Goal: Task Accomplishment & Management: Use online tool/utility

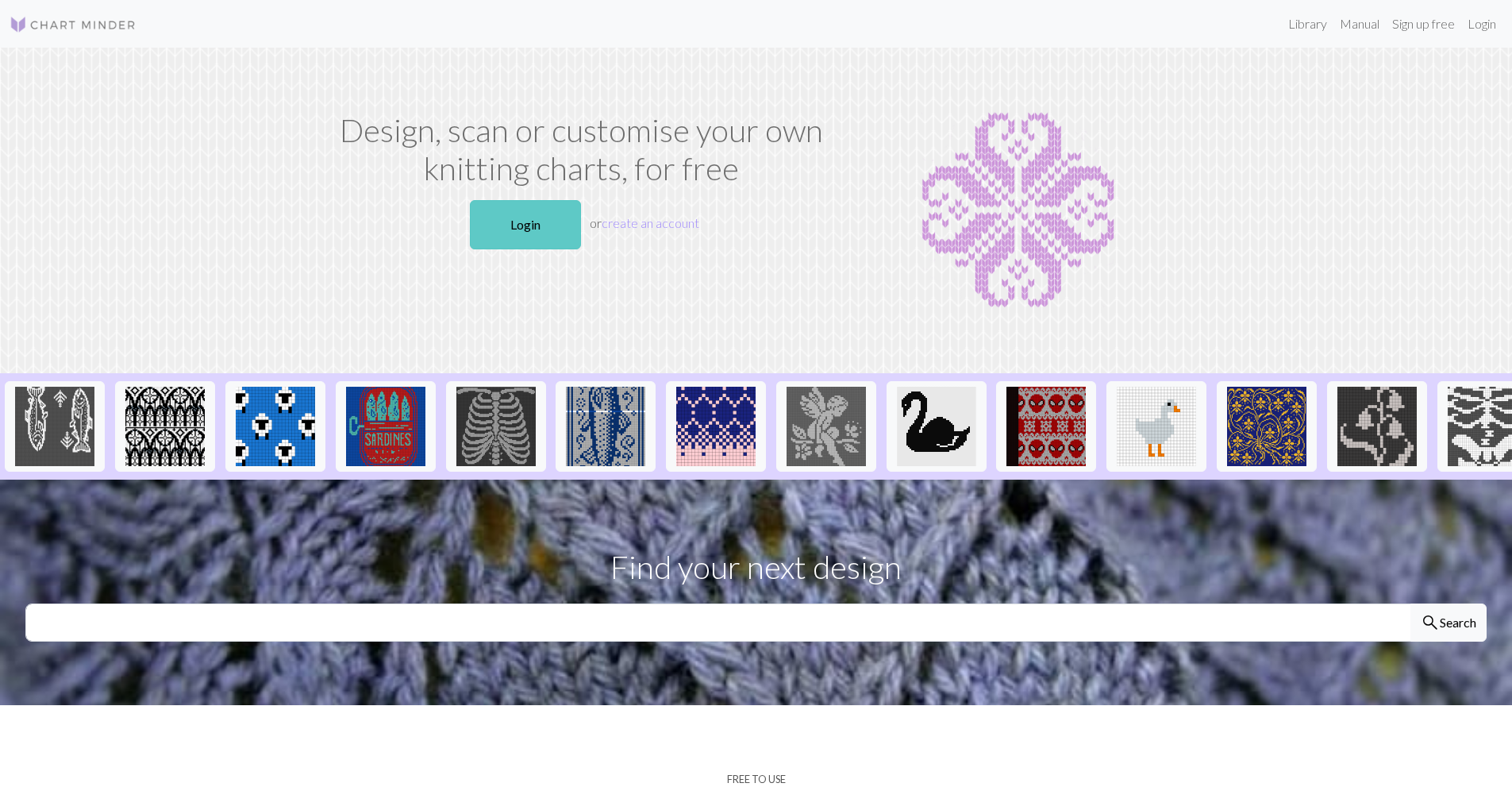
click at [534, 241] on link "Login" at bounding box center [526, 225] width 111 height 49
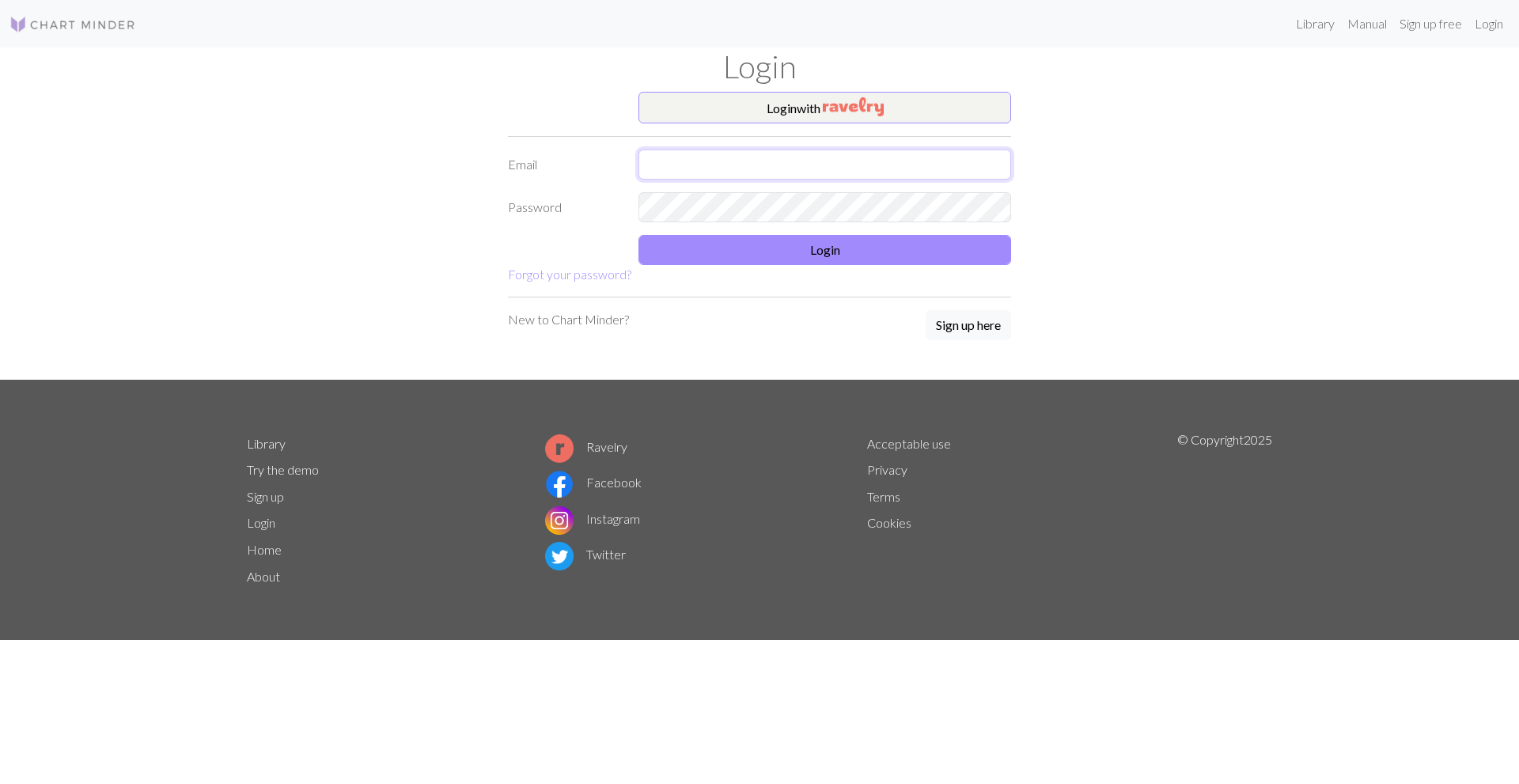
type input "[EMAIL_ADDRESS][DOMAIN_NAME]"
click at [716, 143] on form "Login with Email [EMAIL_ADDRESS][DOMAIN_NAME] Password Login Forgot your passwo…" at bounding box center [759, 188] width 503 height 192
click at [751, 249] on button "Login" at bounding box center [824, 250] width 372 height 30
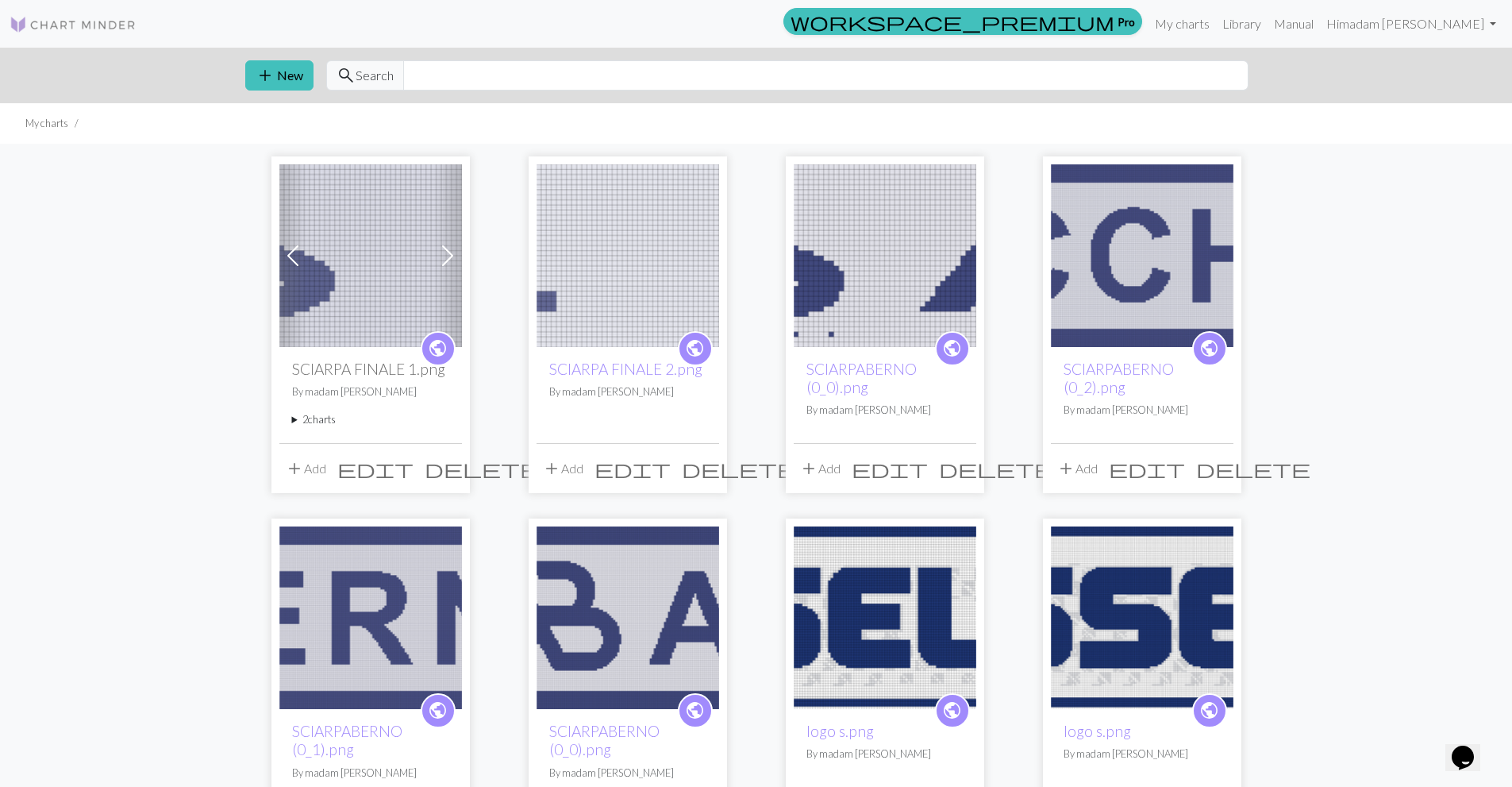
click at [371, 306] on img at bounding box center [370, 256] width 183 height 183
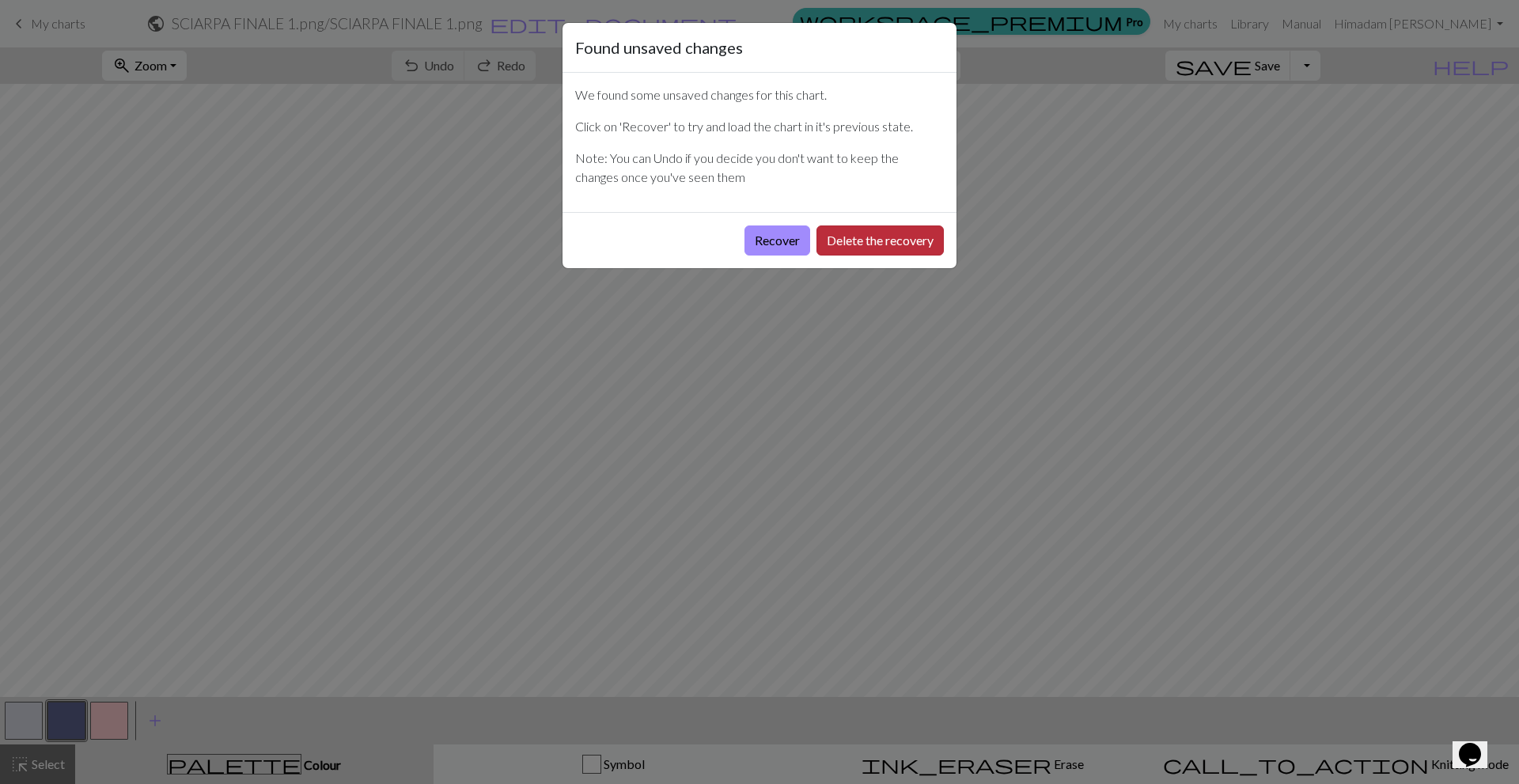
click at [860, 243] on button "Delete the recovery" at bounding box center [880, 240] width 128 height 30
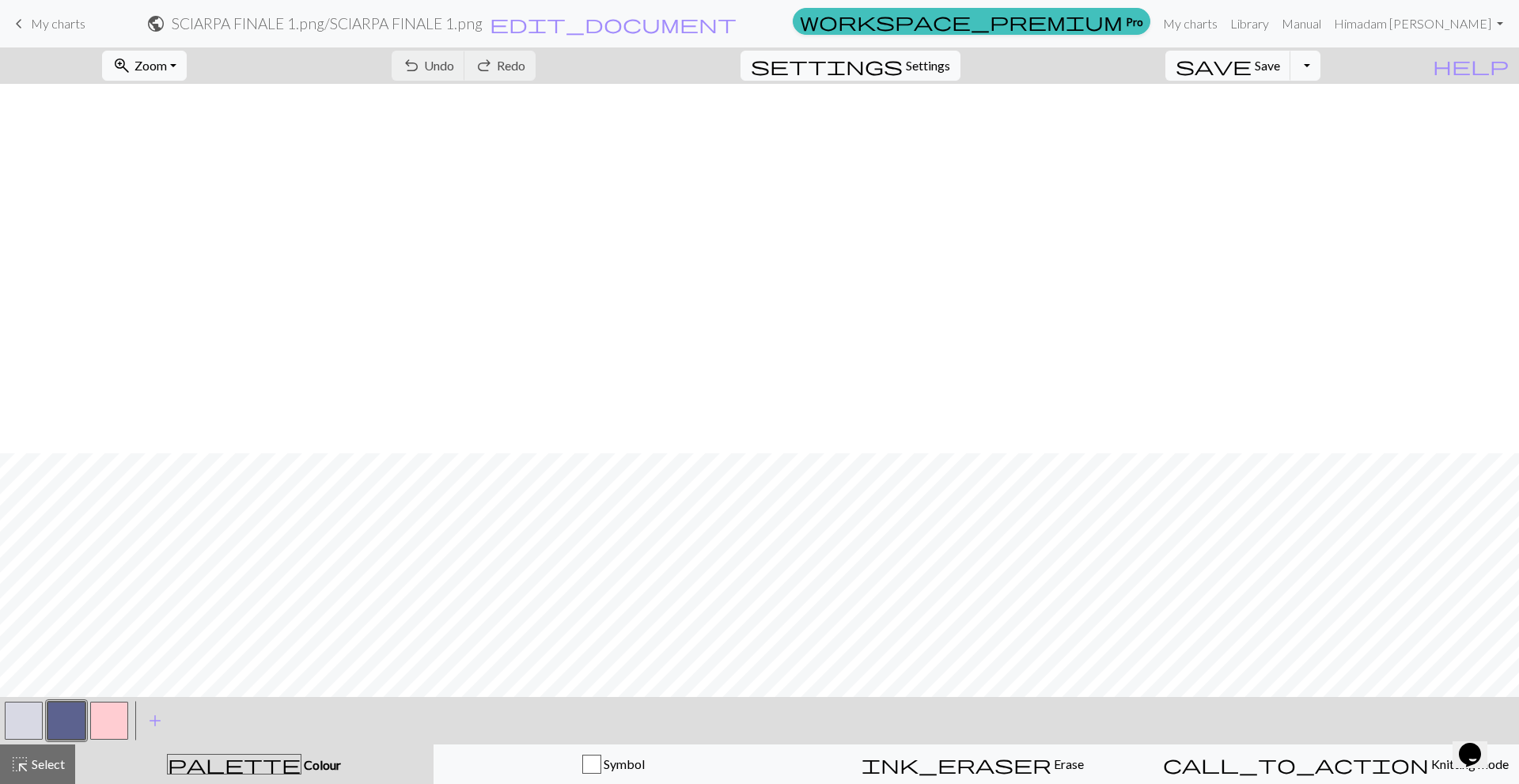
scroll to position [369, 0]
click at [199, 75] on div "zoom_in Zoom Zoom Fit all Fit width Fit height 50% 100% 150% 200%" at bounding box center [144, 66] width 109 height 37
click at [187, 76] on button "zoom_in Zoom Zoom" at bounding box center [144, 66] width 84 height 30
click at [175, 180] on button "50%" at bounding box center [165, 190] width 125 height 25
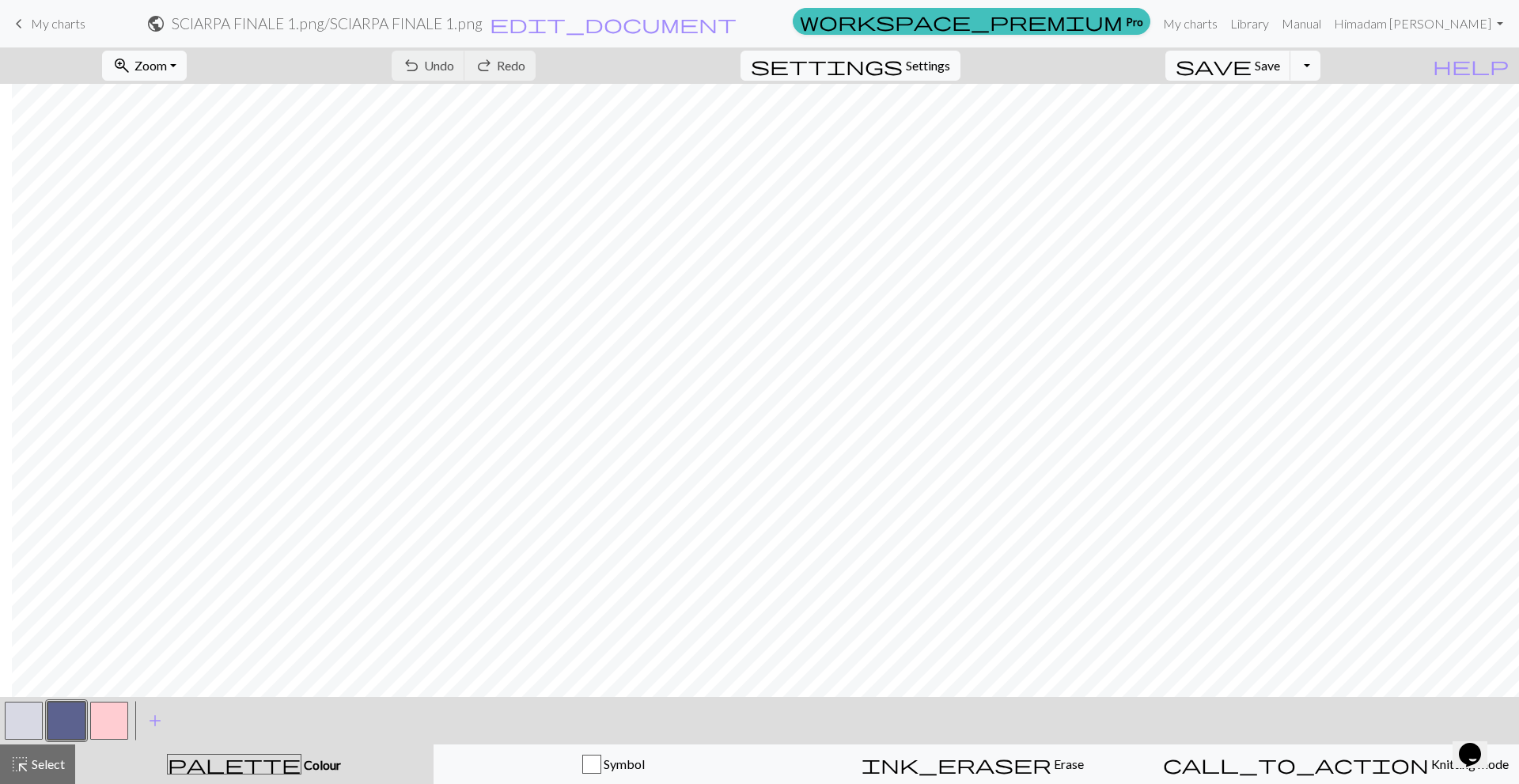
click at [65, 30] on span "My charts" at bounding box center [58, 23] width 54 height 15
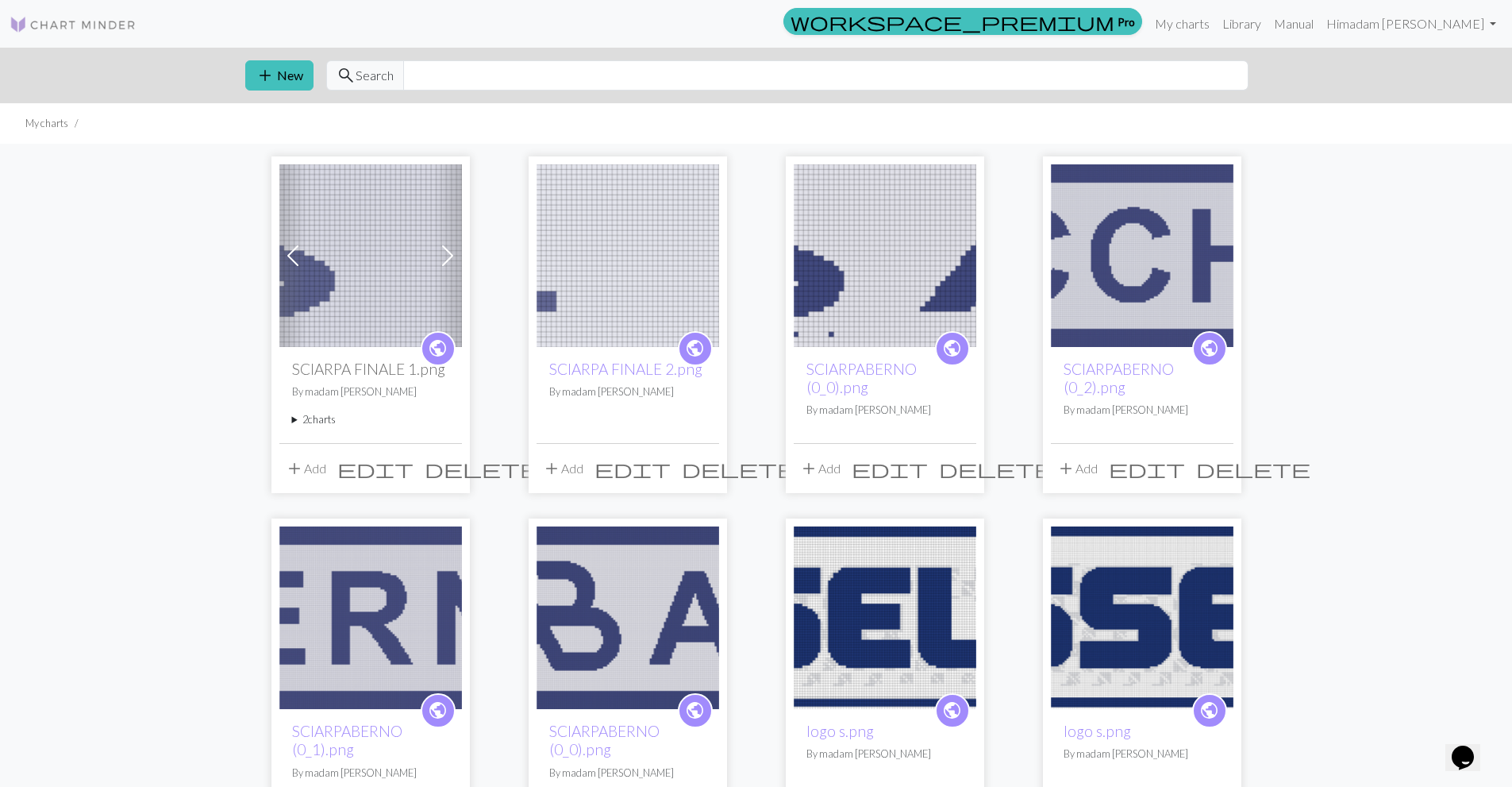
click at [594, 243] on img at bounding box center [628, 256] width 183 height 183
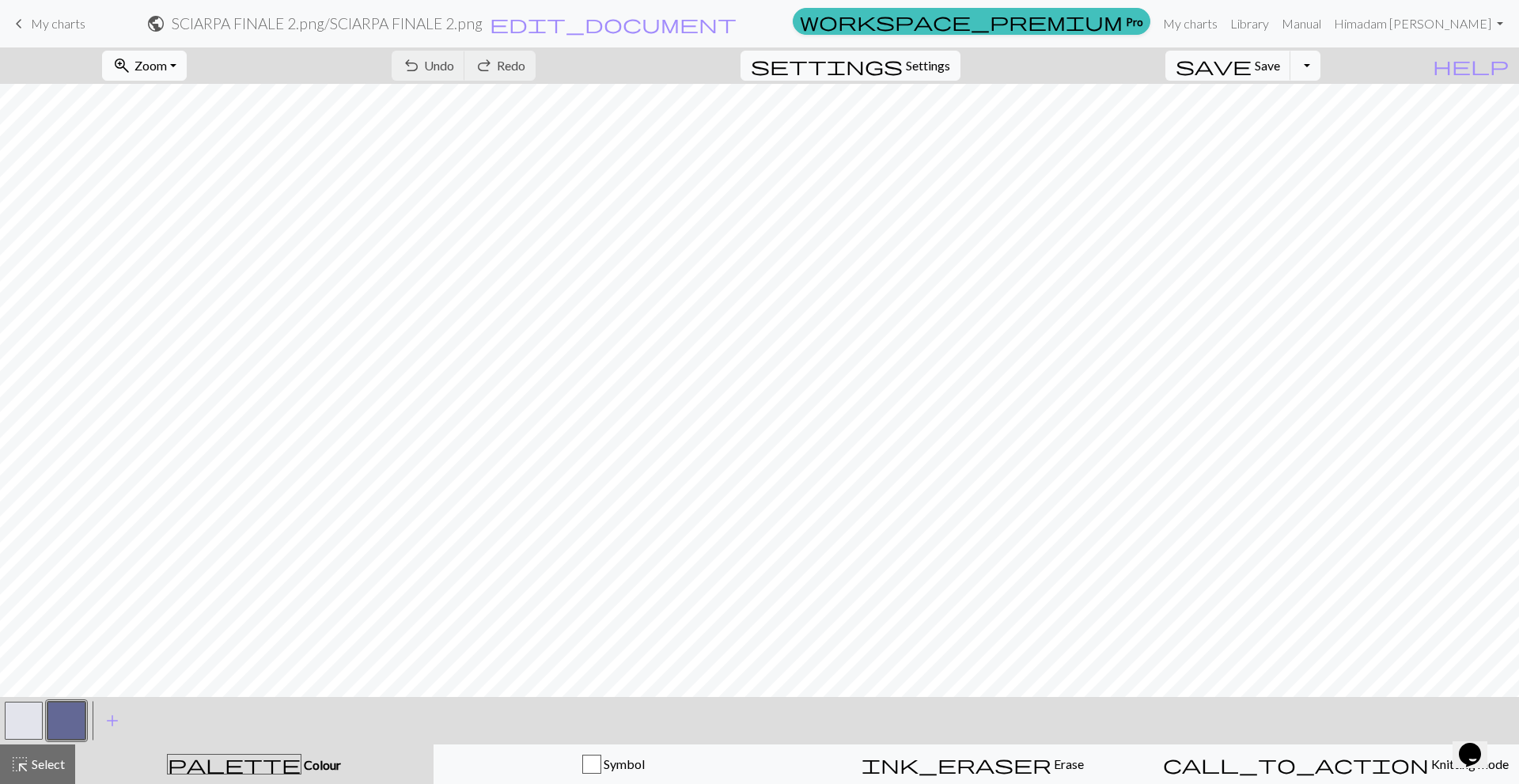
click at [187, 71] on button "zoom_in Zoom Zoom" at bounding box center [144, 66] width 84 height 30
click at [173, 185] on button "50%" at bounding box center [165, 190] width 125 height 25
click at [19, 711] on button "button" at bounding box center [23, 720] width 38 height 38
click at [83, 717] on button "button" at bounding box center [66, 720] width 38 height 38
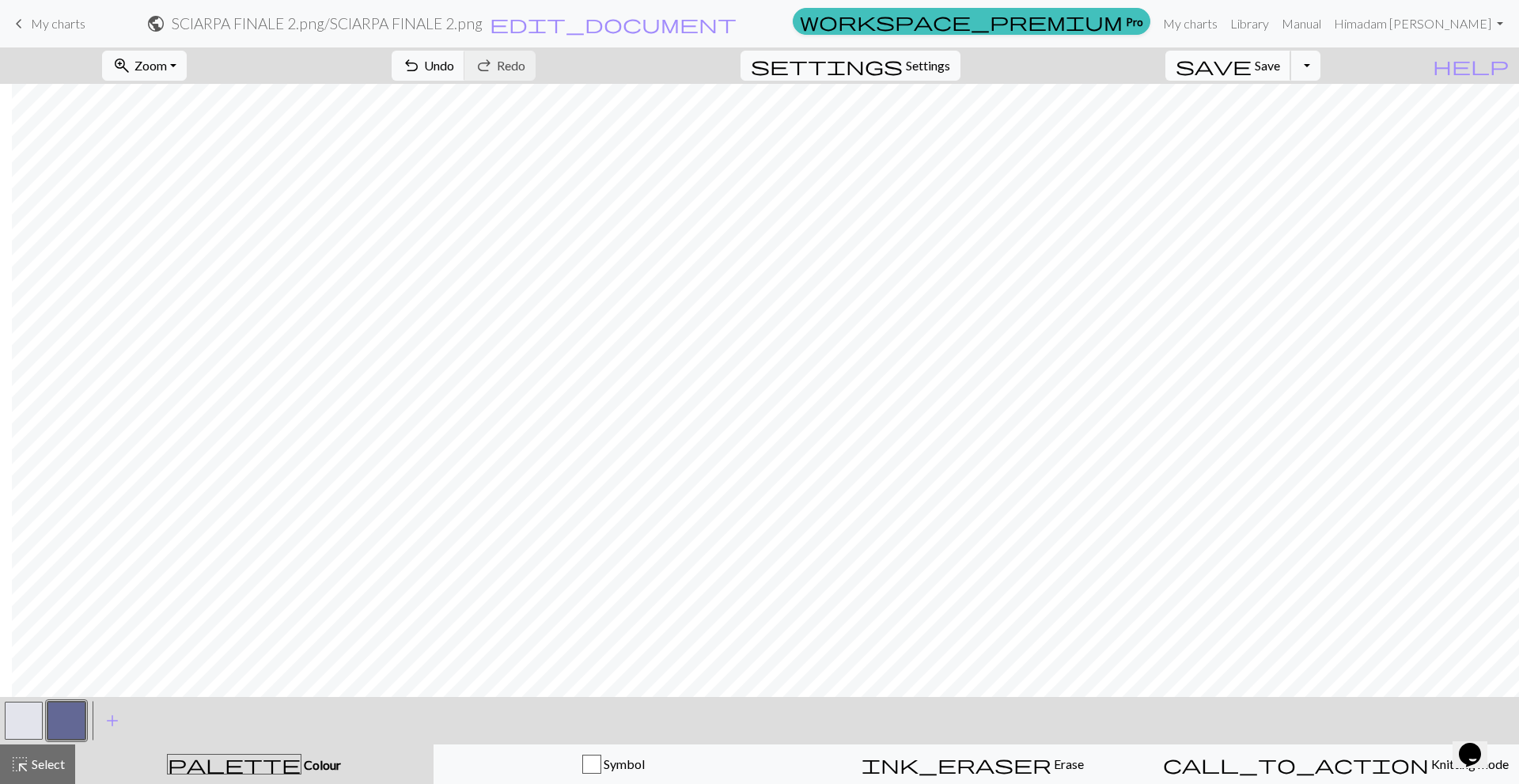
click at [1280, 63] on span "Save" at bounding box center [1267, 65] width 25 height 15
click at [55, 28] on span "My charts" at bounding box center [58, 23] width 54 height 15
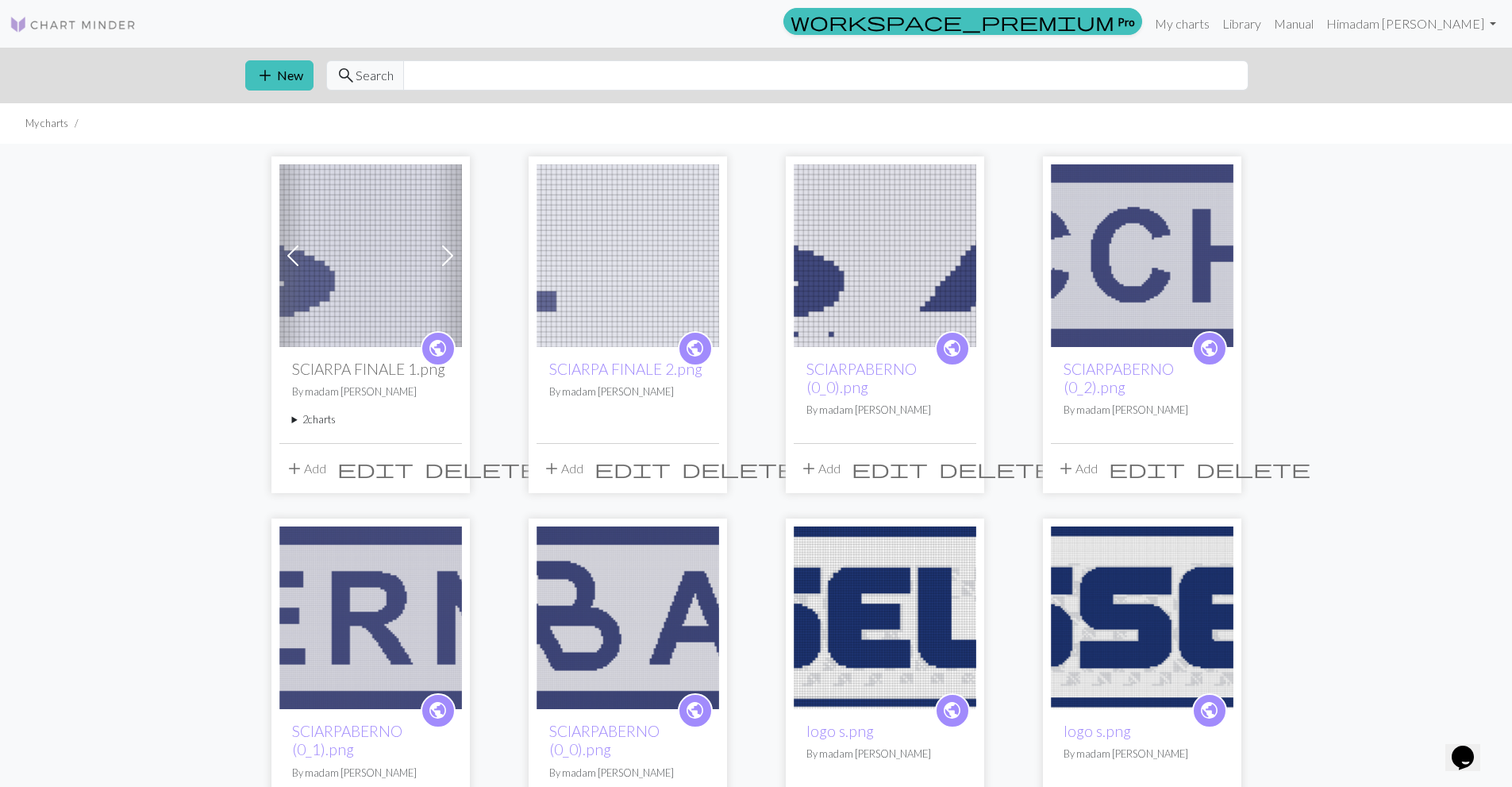
click at [403, 236] on img at bounding box center [370, 256] width 183 height 183
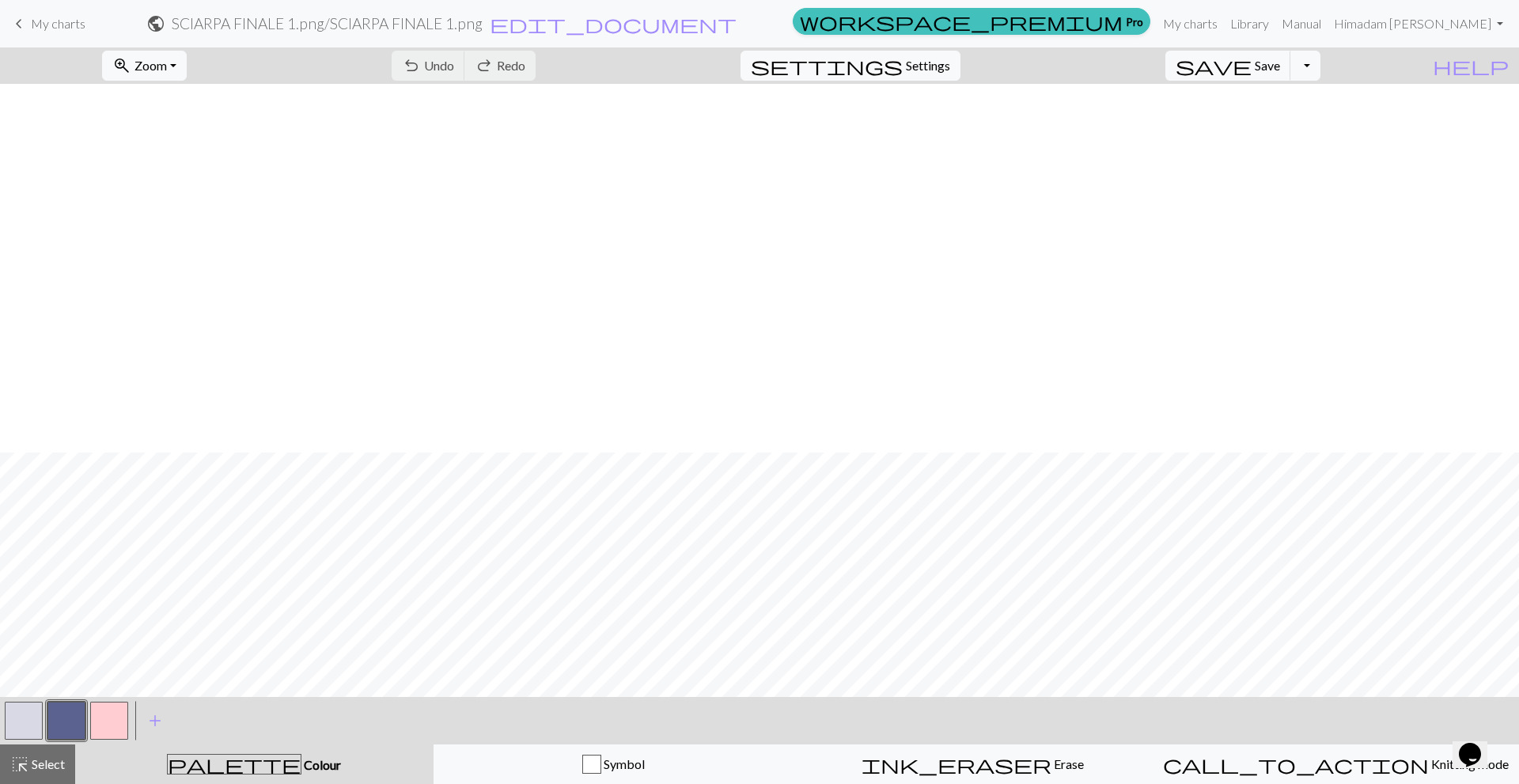
scroll to position [738, 2268]
click at [74, 20] on span "My charts" at bounding box center [58, 23] width 54 height 15
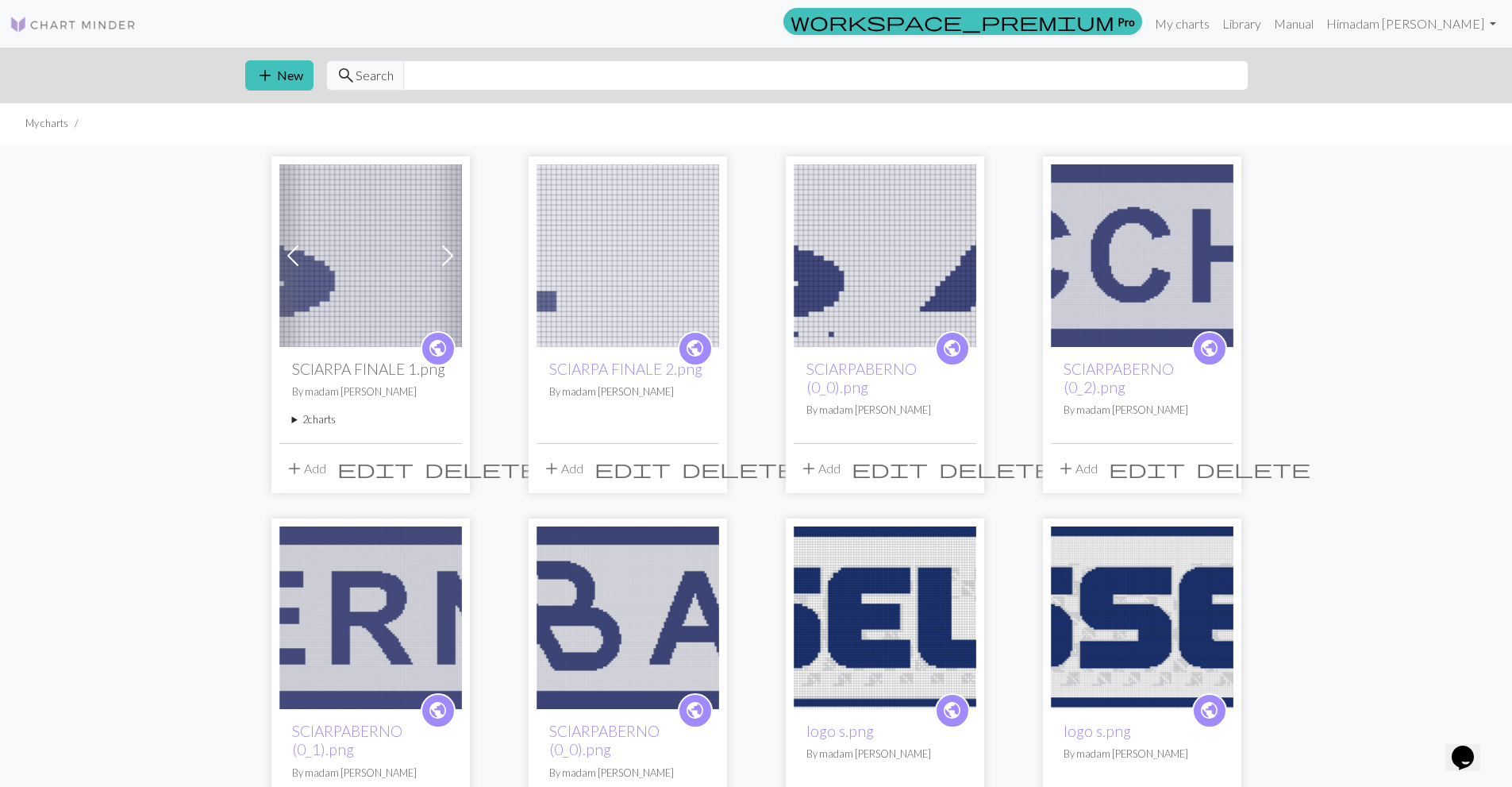
click at [626, 239] on img at bounding box center [628, 256] width 183 height 183
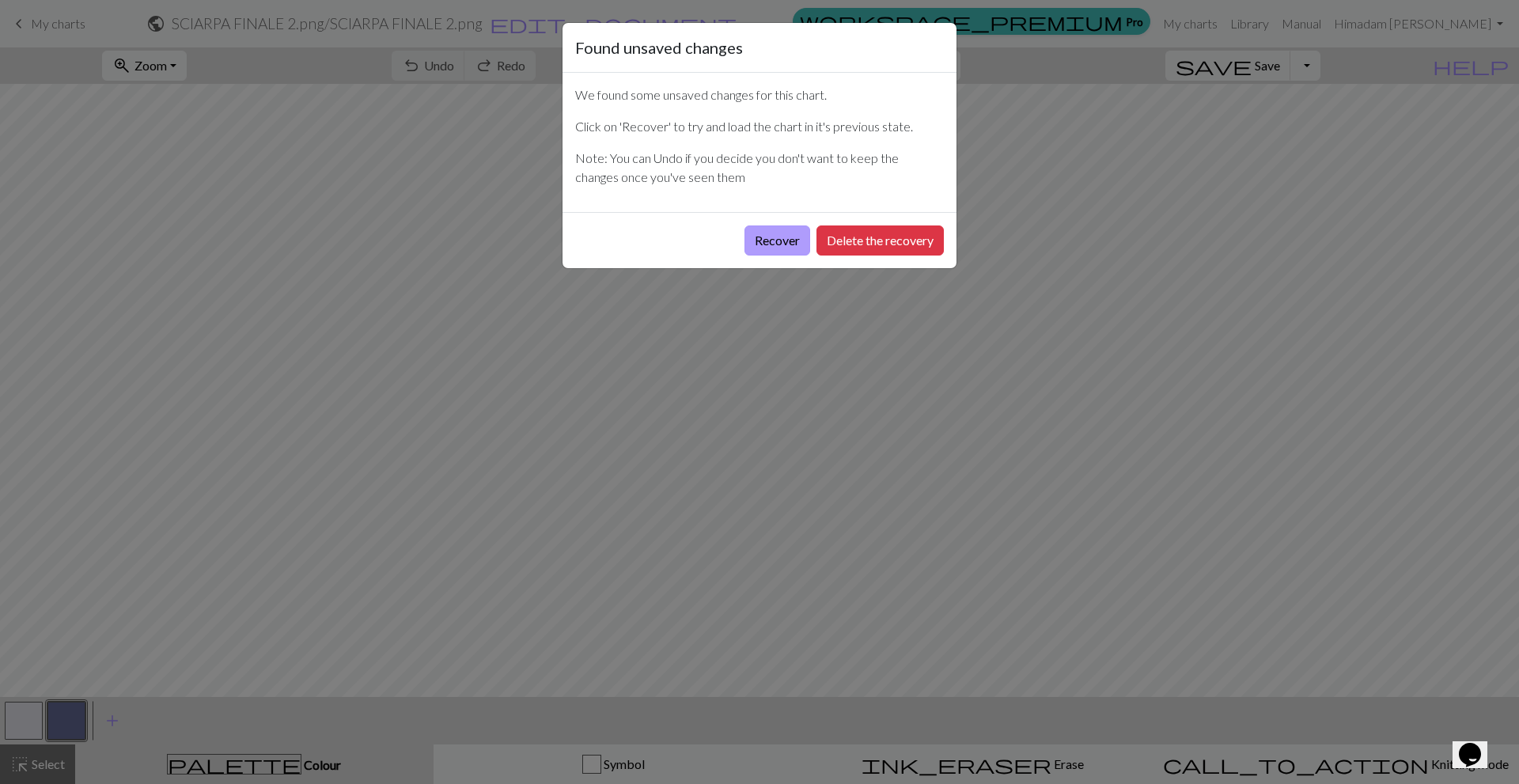
click at [791, 237] on button "Recover" at bounding box center [777, 240] width 66 height 30
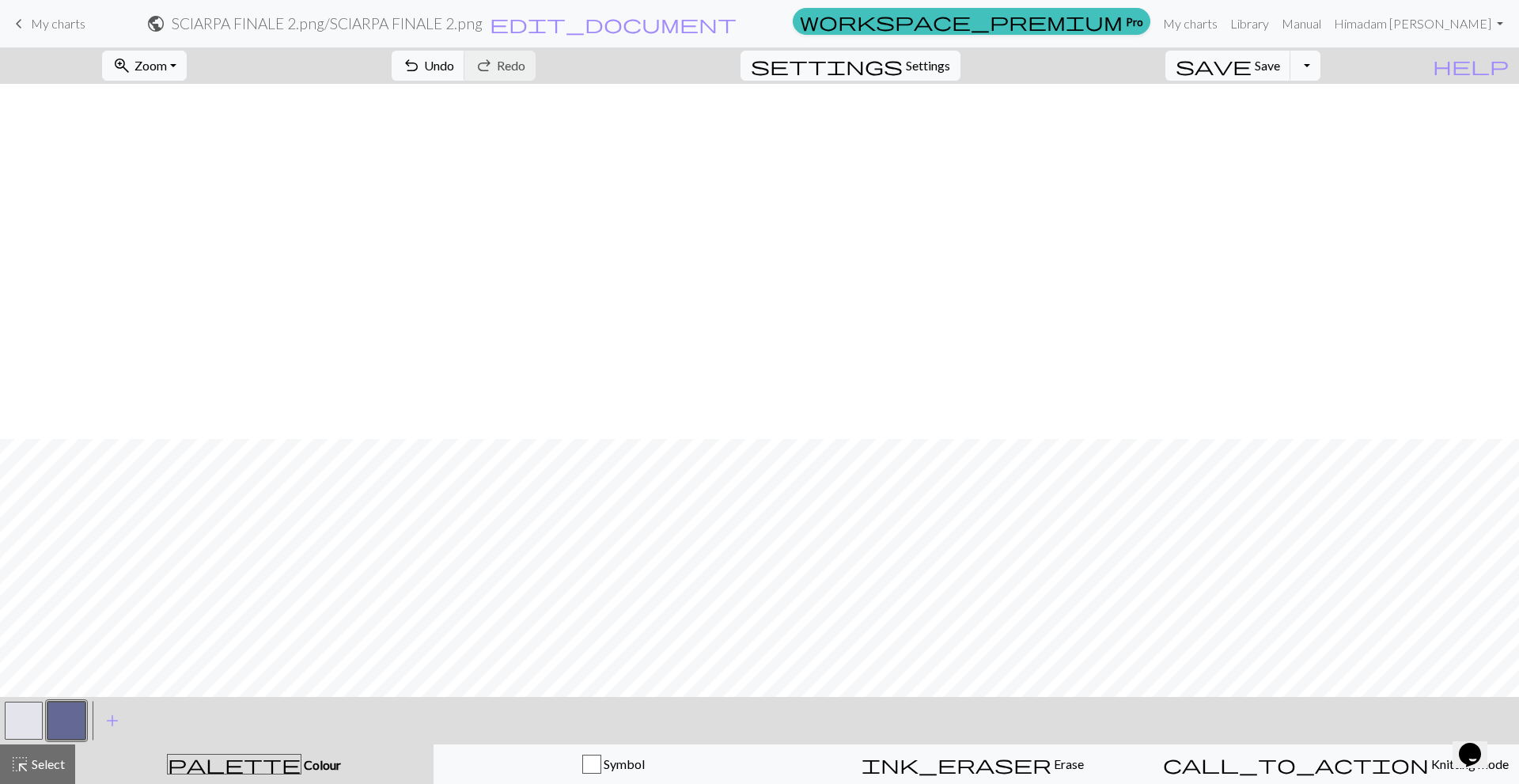
scroll to position [369, 0]
click at [187, 70] on button "zoom_in Zoom Zoom" at bounding box center [144, 66] width 84 height 30
click at [185, 191] on button "50%" at bounding box center [165, 190] width 125 height 25
click at [38, 713] on button "button" at bounding box center [23, 720] width 38 height 38
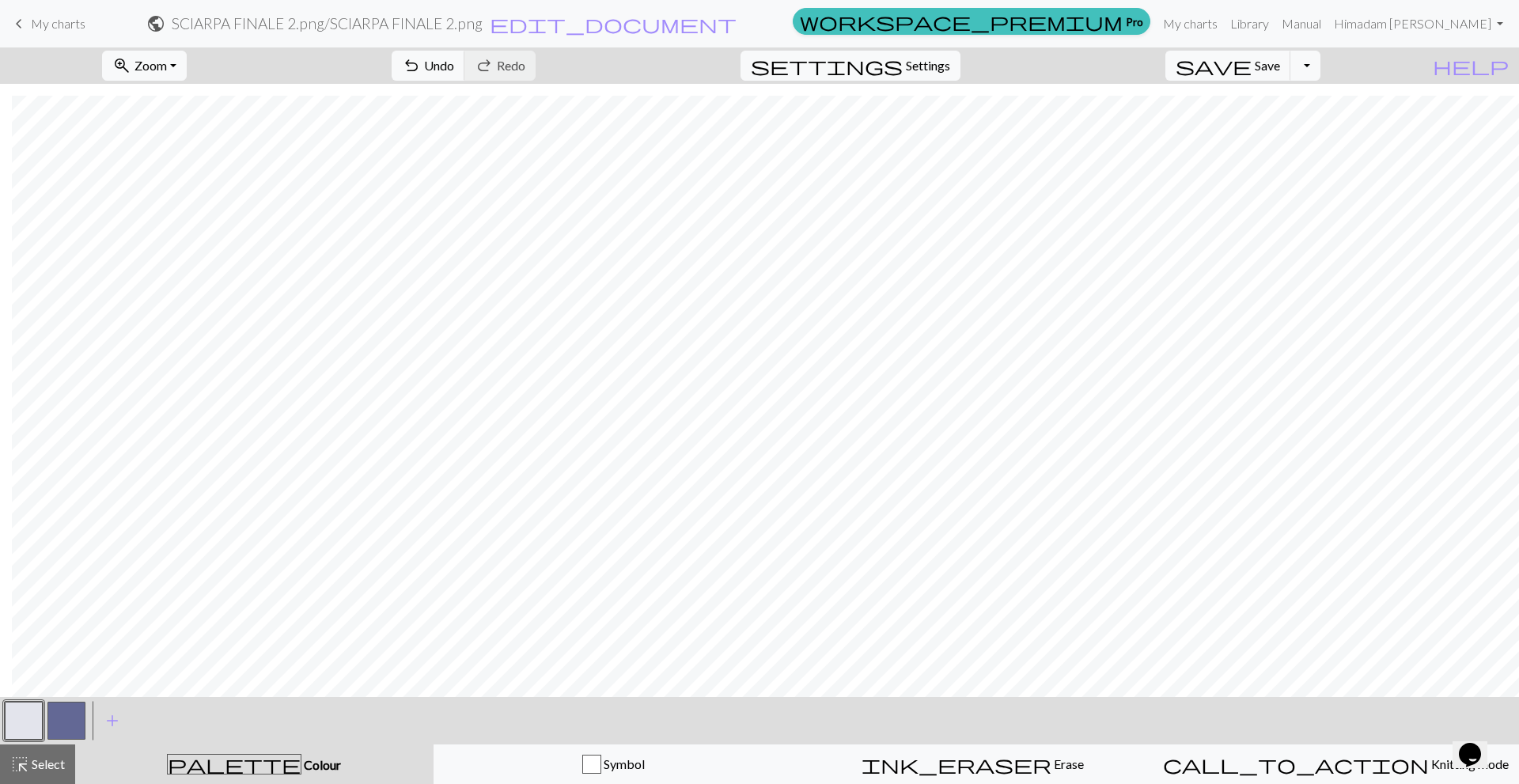
click at [66, 720] on button "button" at bounding box center [66, 720] width 38 height 38
click at [39, 734] on button "button" at bounding box center [23, 720] width 38 height 38
click at [76, 728] on button "button" at bounding box center [66, 720] width 38 height 38
click at [40, 721] on button "button" at bounding box center [23, 720] width 38 height 38
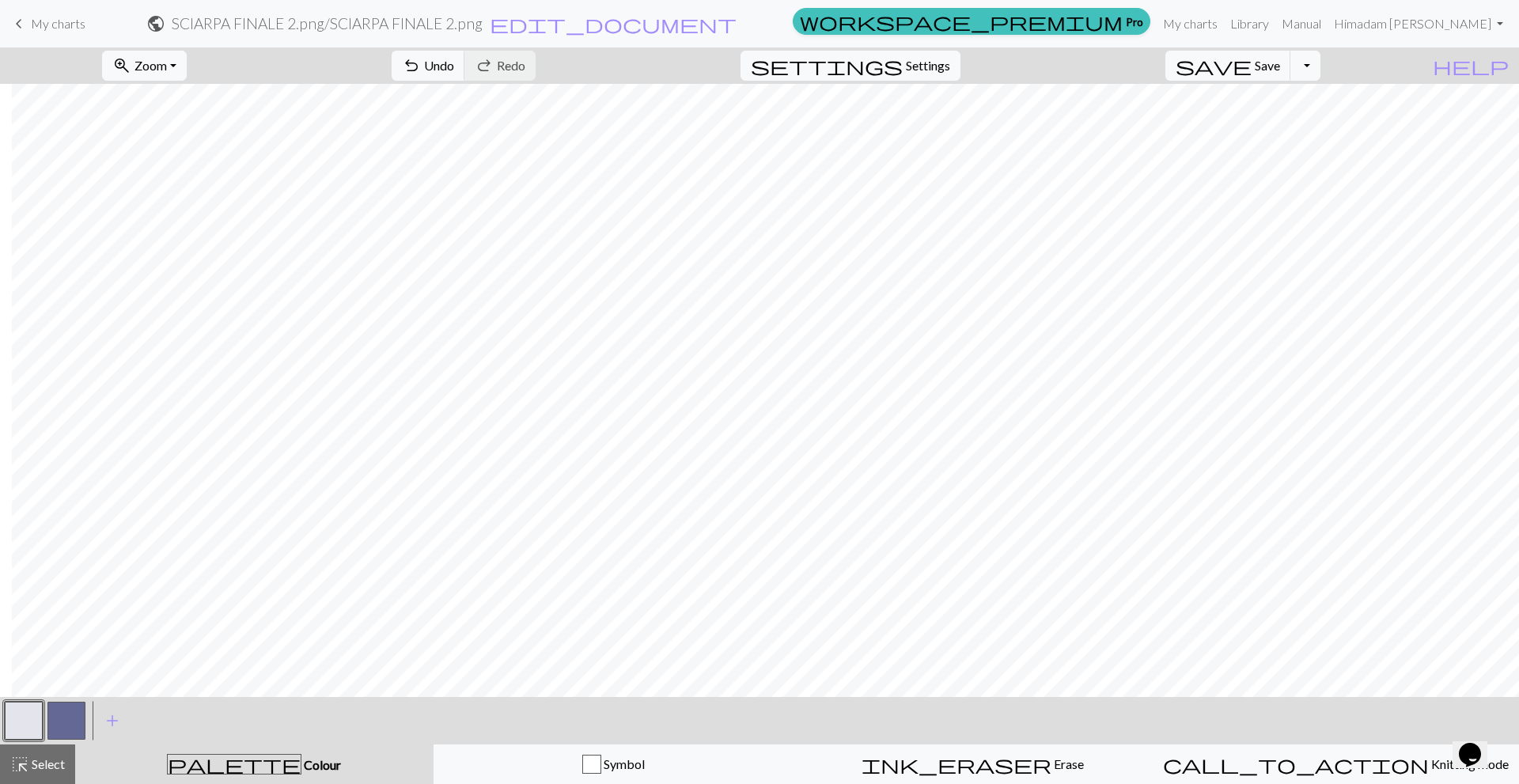
click at [78, 730] on button "button" at bounding box center [66, 720] width 38 height 38
click at [25, 718] on button "button" at bounding box center [23, 720] width 38 height 38
click at [80, 727] on button "button" at bounding box center [66, 720] width 38 height 38
drag, startPoint x: 19, startPoint y: 730, endPoint x: 33, endPoint y: 730, distance: 14.0
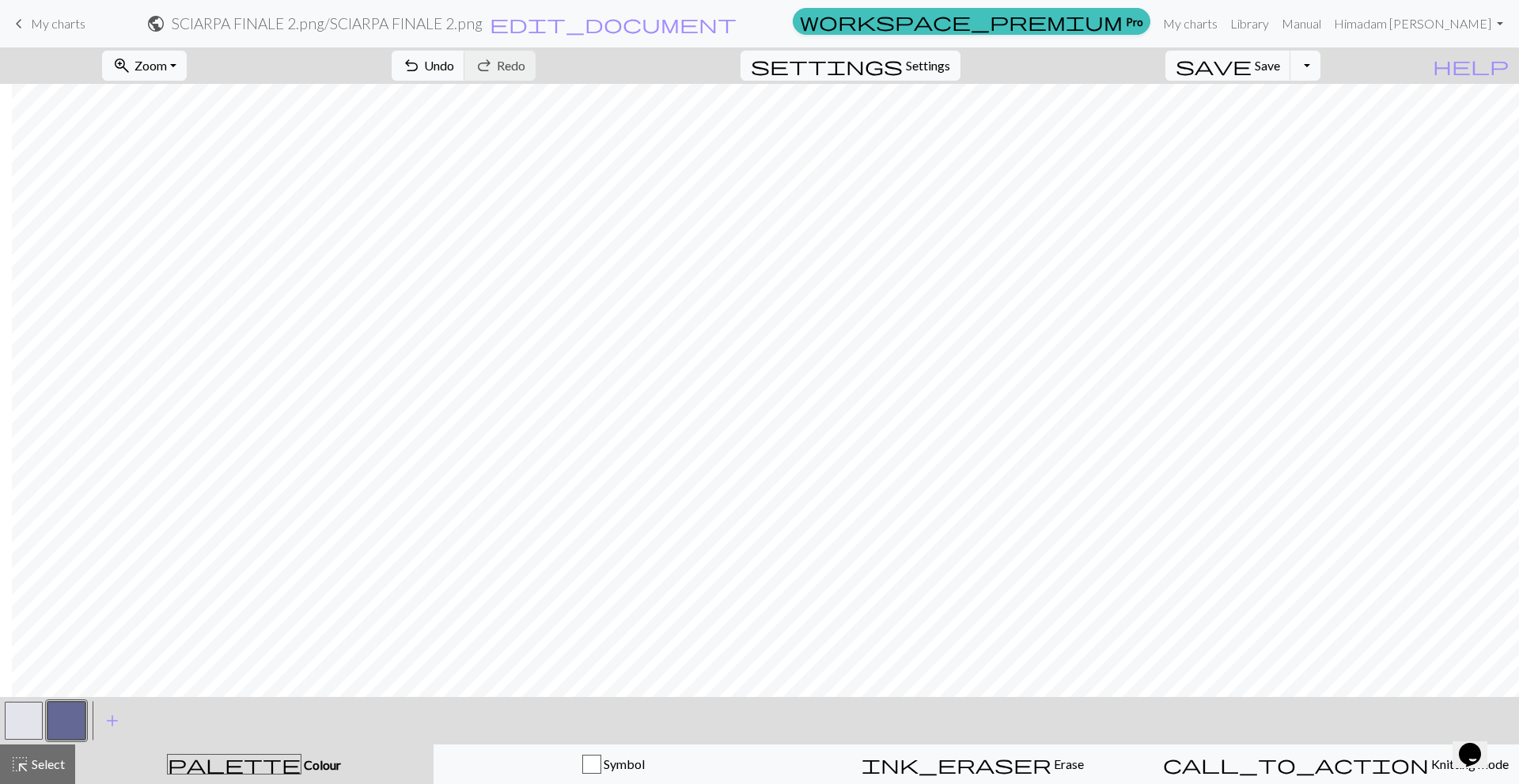
click at [23, 730] on button "button" at bounding box center [23, 720] width 38 height 38
drag, startPoint x: 64, startPoint y: 721, endPoint x: 154, endPoint y: 695, distance: 93.7
click at [67, 721] on button "button" at bounding box center [66, 720] width 38 height 38
click at [1280, 65] on span "Save" at bounding box center [1267, 65] width 25 height 15
click at [1280, 63] on span "Save" at bounding box center [1267, 65] width 25 height 15
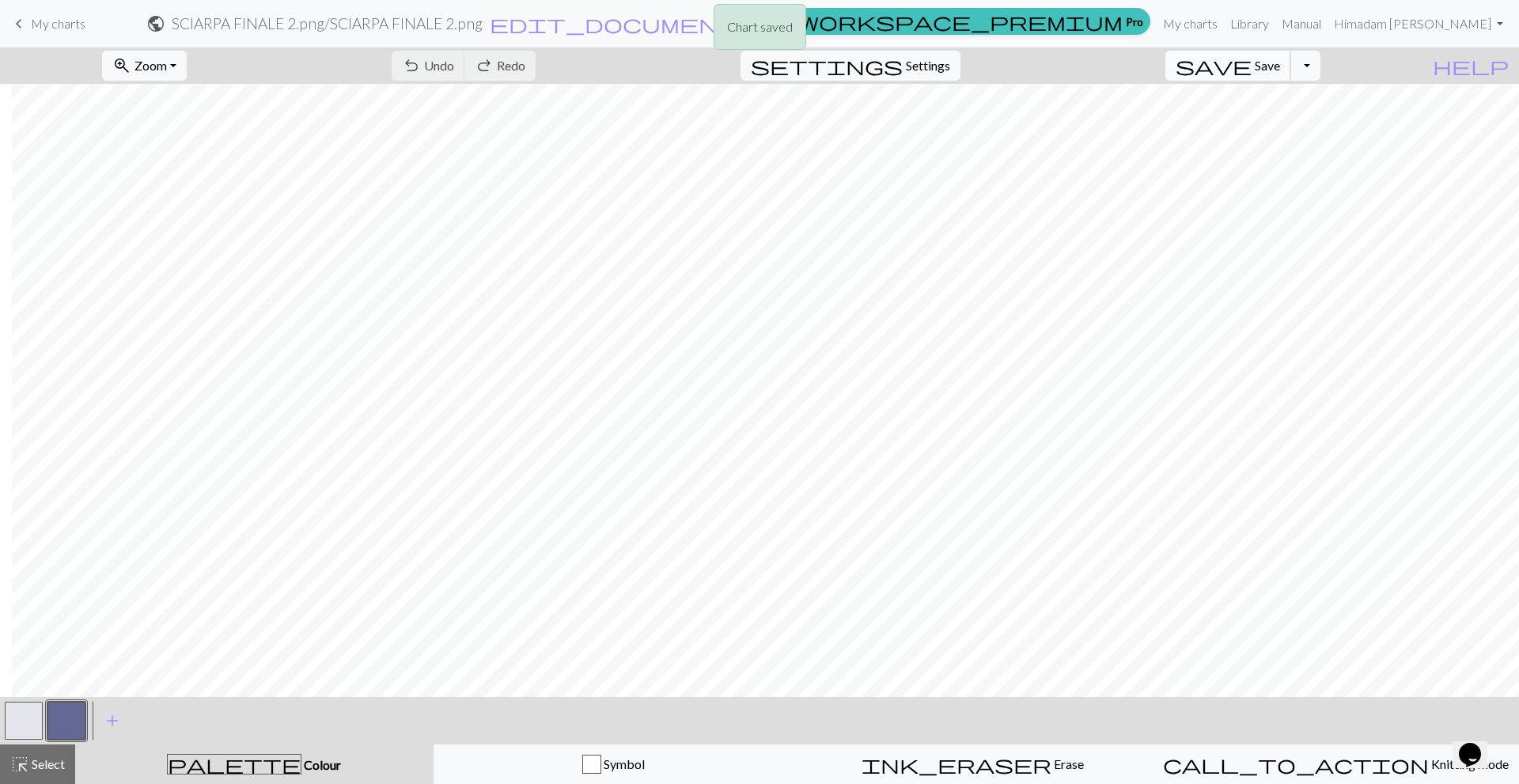
click at [1291, 63] on body "This website uses cookies to ensure you get the best experience on our website.…" at bounding box center [759, 392] width 1519 height 784
click at [59, 27] on span "My charts" at bounding box center [58, 23] width 54 height 15
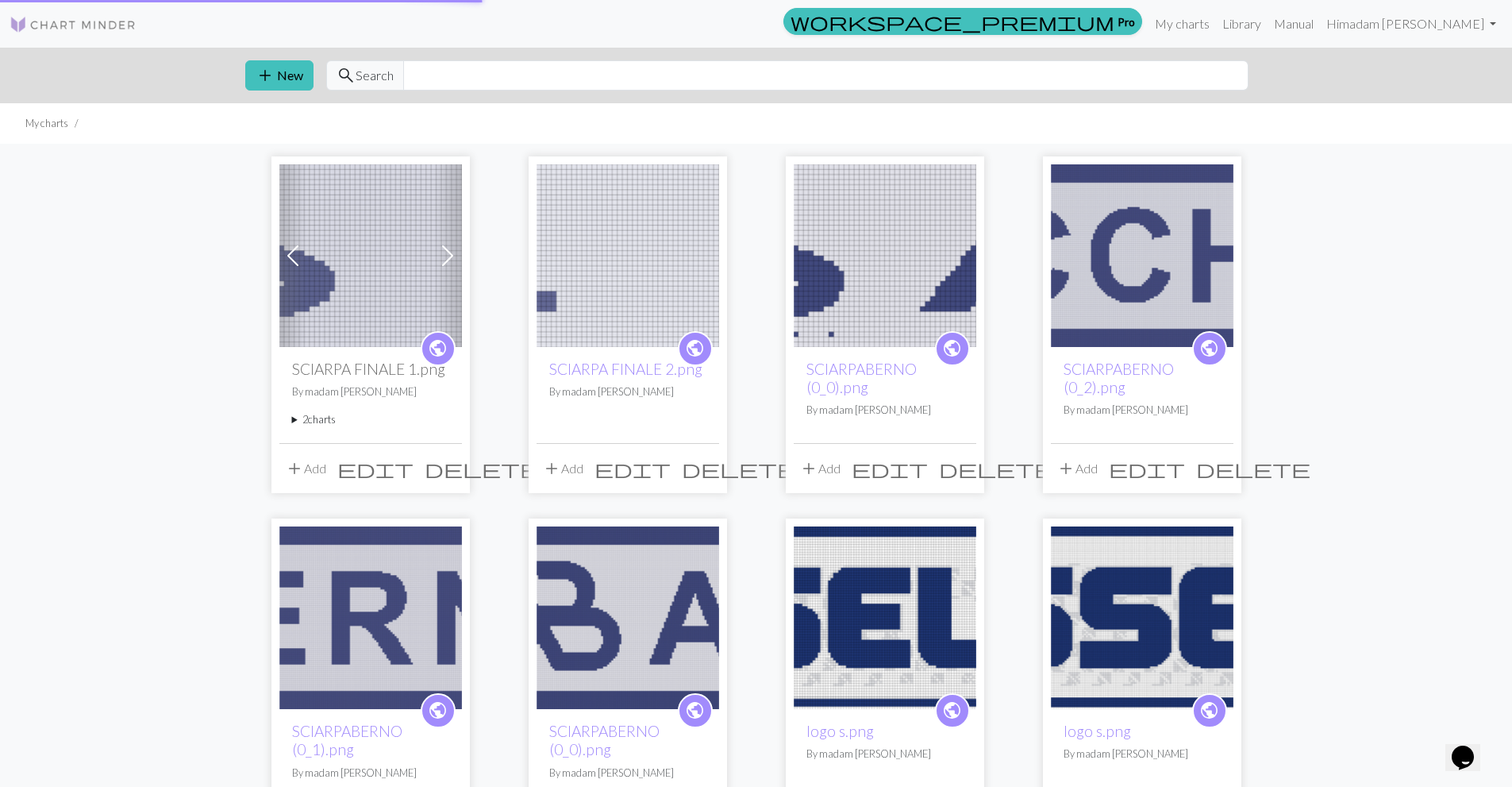
click at [61, 28] on img at bounding box center [73, 24] width 127 height 19
click at [358, 252] on img at bounding box center [370, 256] width 183 height 183
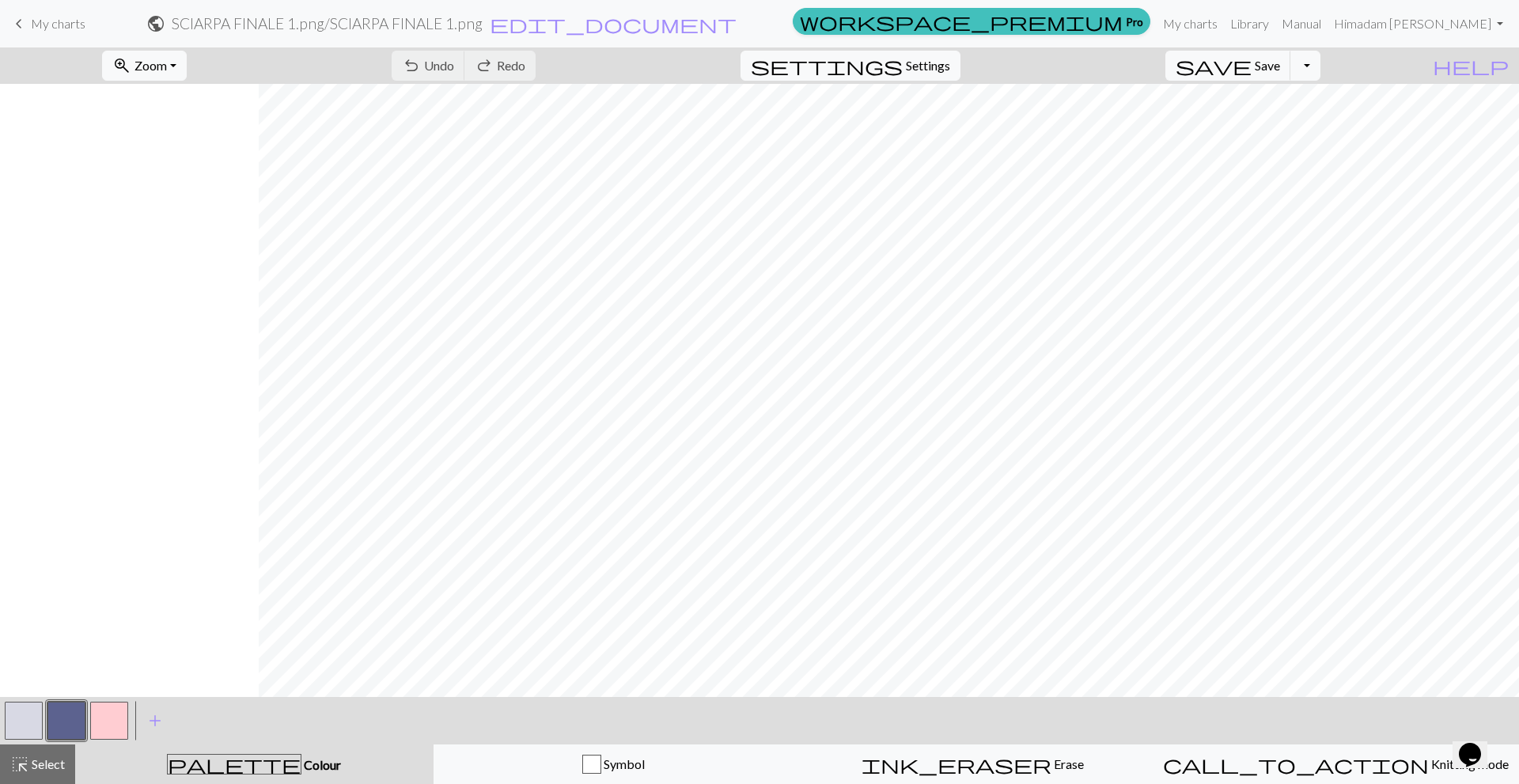
scroll to position [369, 2001]
click at [187, 63] on button "zoom_in Zoom Zoom" at bounding box center [144, 66] width 84 height 30
click at [170, 195] on button "50%" at bounding box center [165, 190] width 125 height 25
click at [76, 17] on span "My charts" at bounding box center [58, 23] width 54 height 15
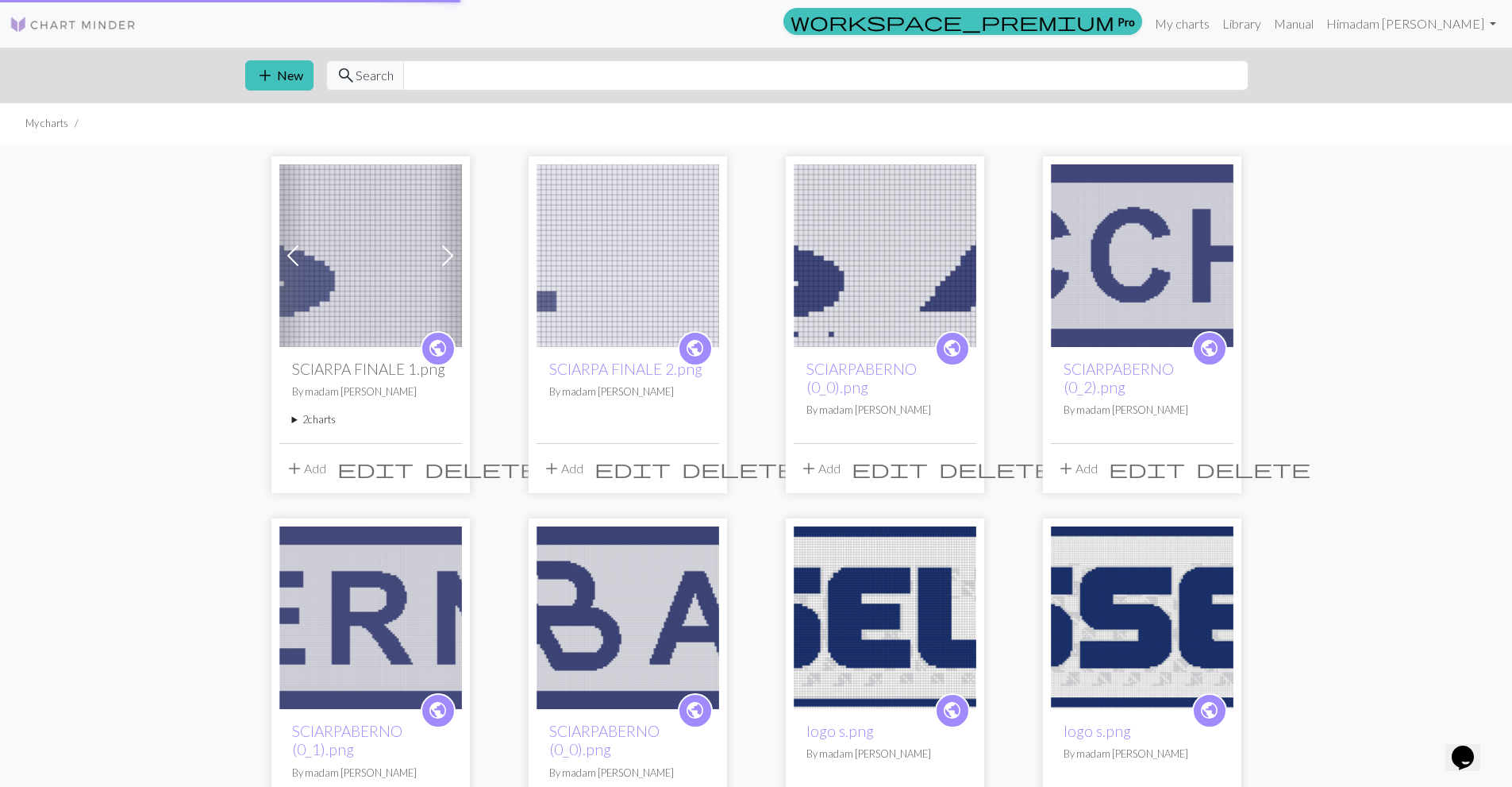
click at [53, 18] on img at bounding box center [73, 24] width 127 height 19
click at [650, 220] on img at bounding box center [628, 256] width 183 height 183
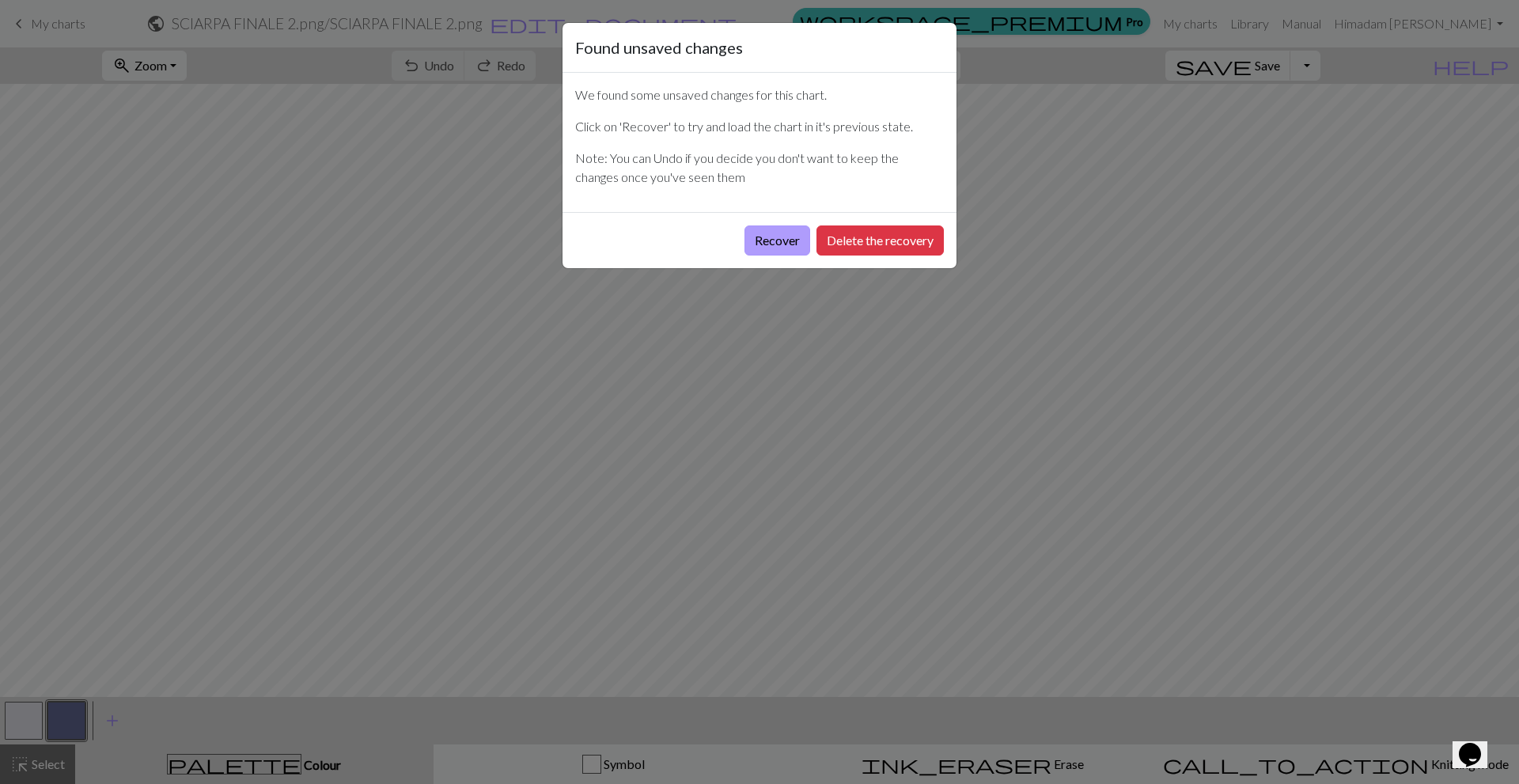
click at [772, 233] on button "Recover" at bounding box center [777, 240] width 66 height 30
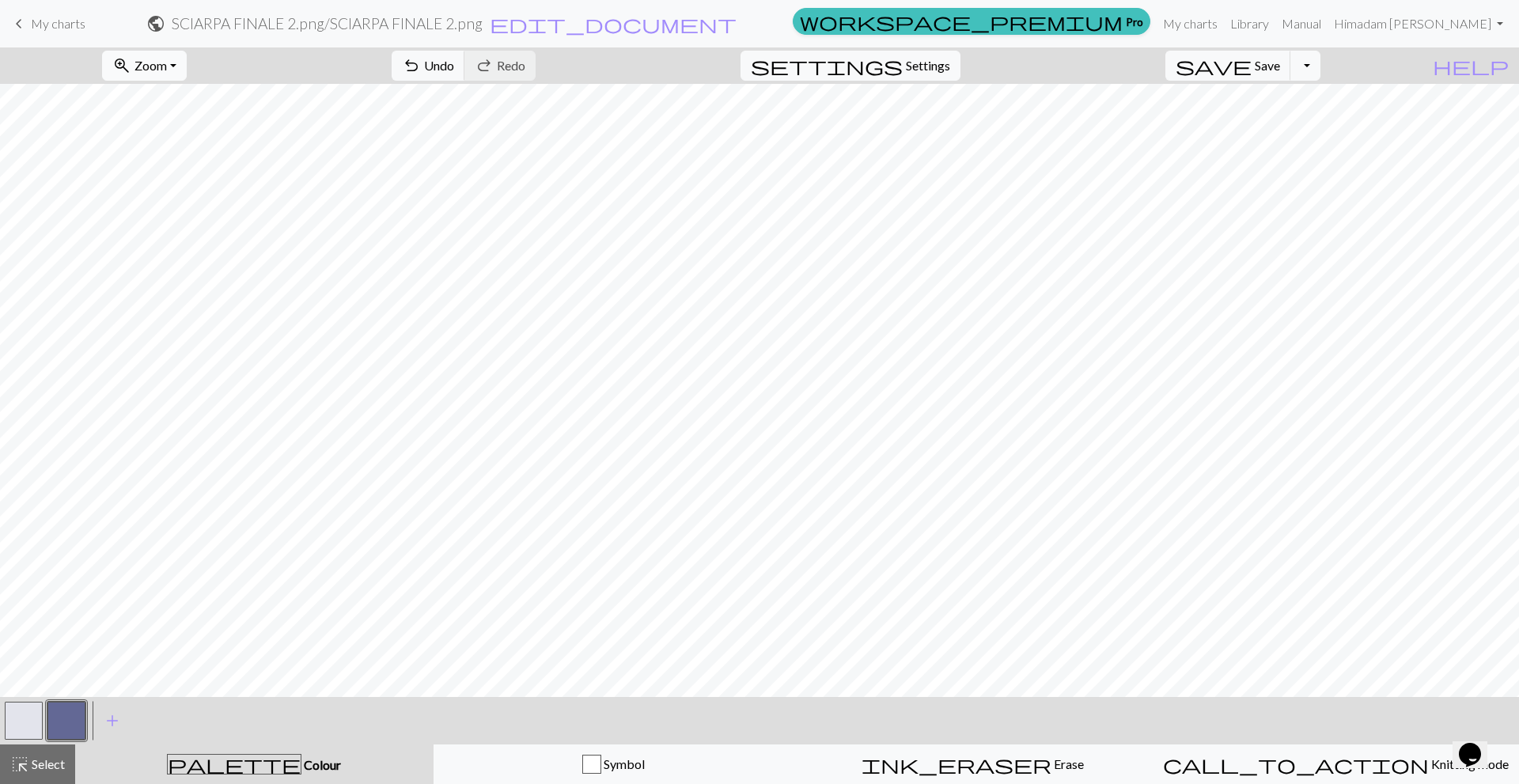
click at [175, 55] on button "zoom_in Zoom Zoom" at bounding box center [144, 66] width 84 height 30
click at [173, 194] on button "50%" at bounding box center [165, 190] width 125 height 25
